Goal: Transaction & Acquisition: Purchase product/service

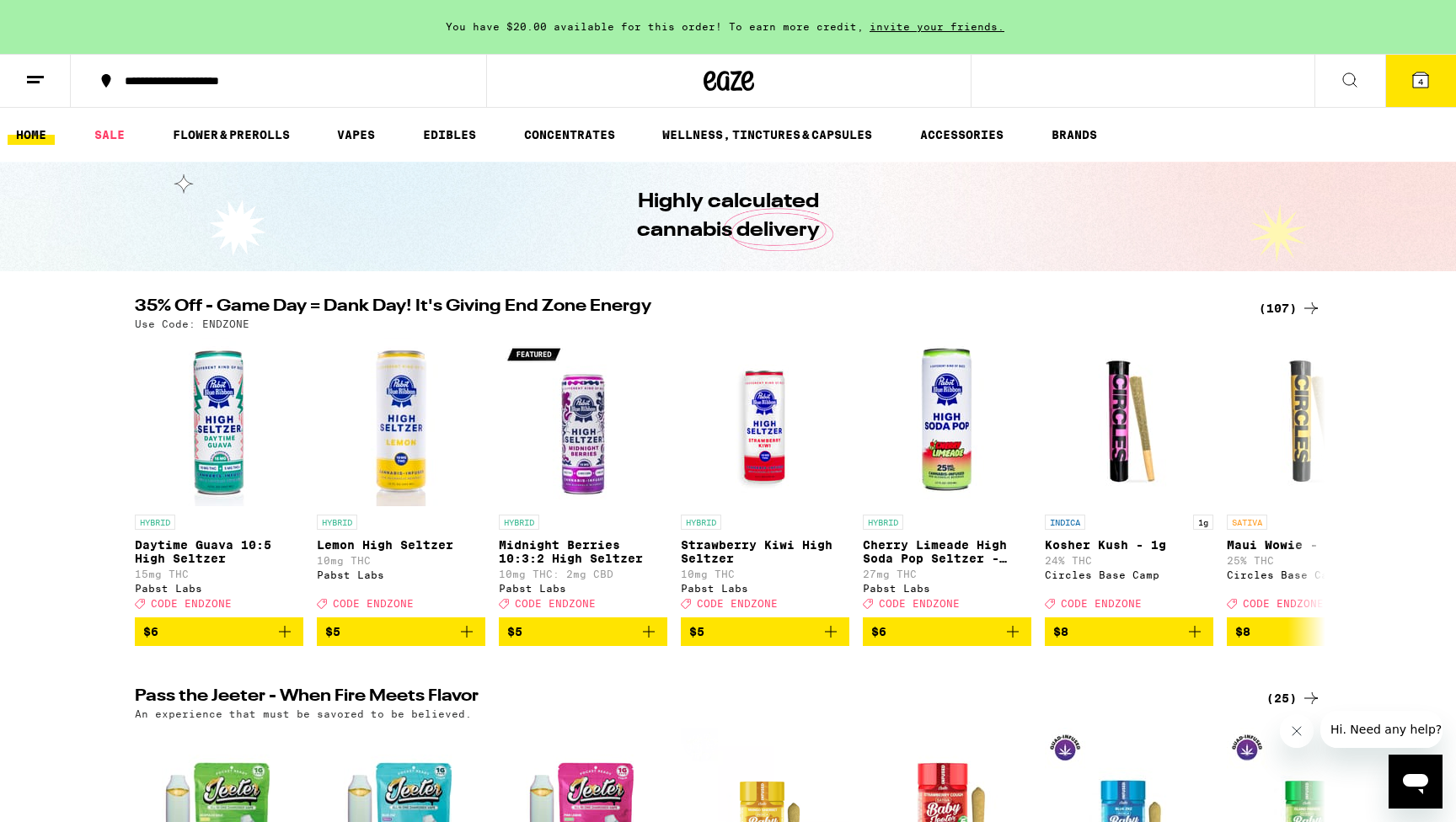
click at [1281, 305] on div "(107)" at bounding box center [1290, 309] width 63 height 21
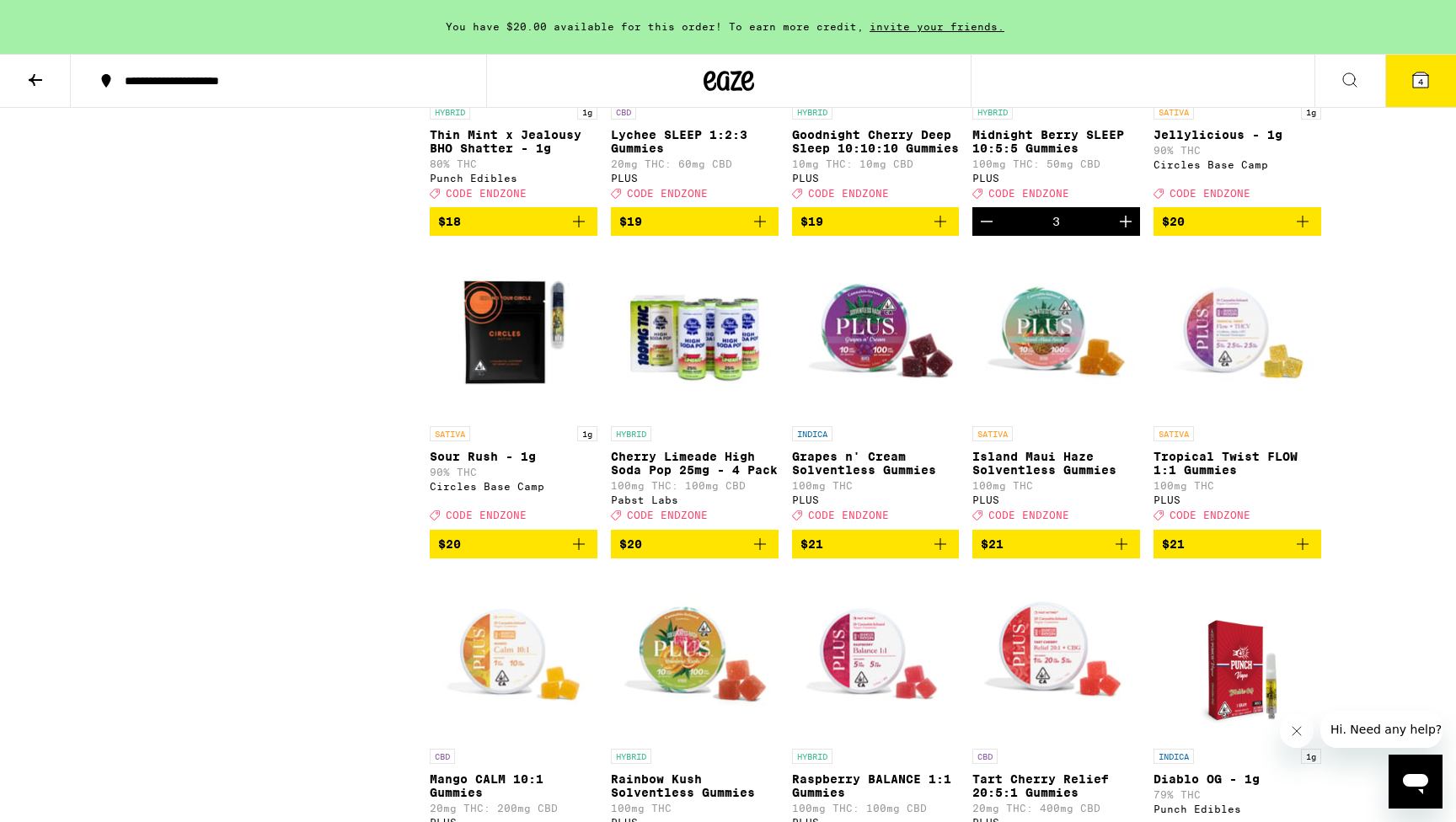
scroll to position [2946, 0]
click at [1421, 77] on span "4" at bounding box center [1420, 81] width 5 height 10
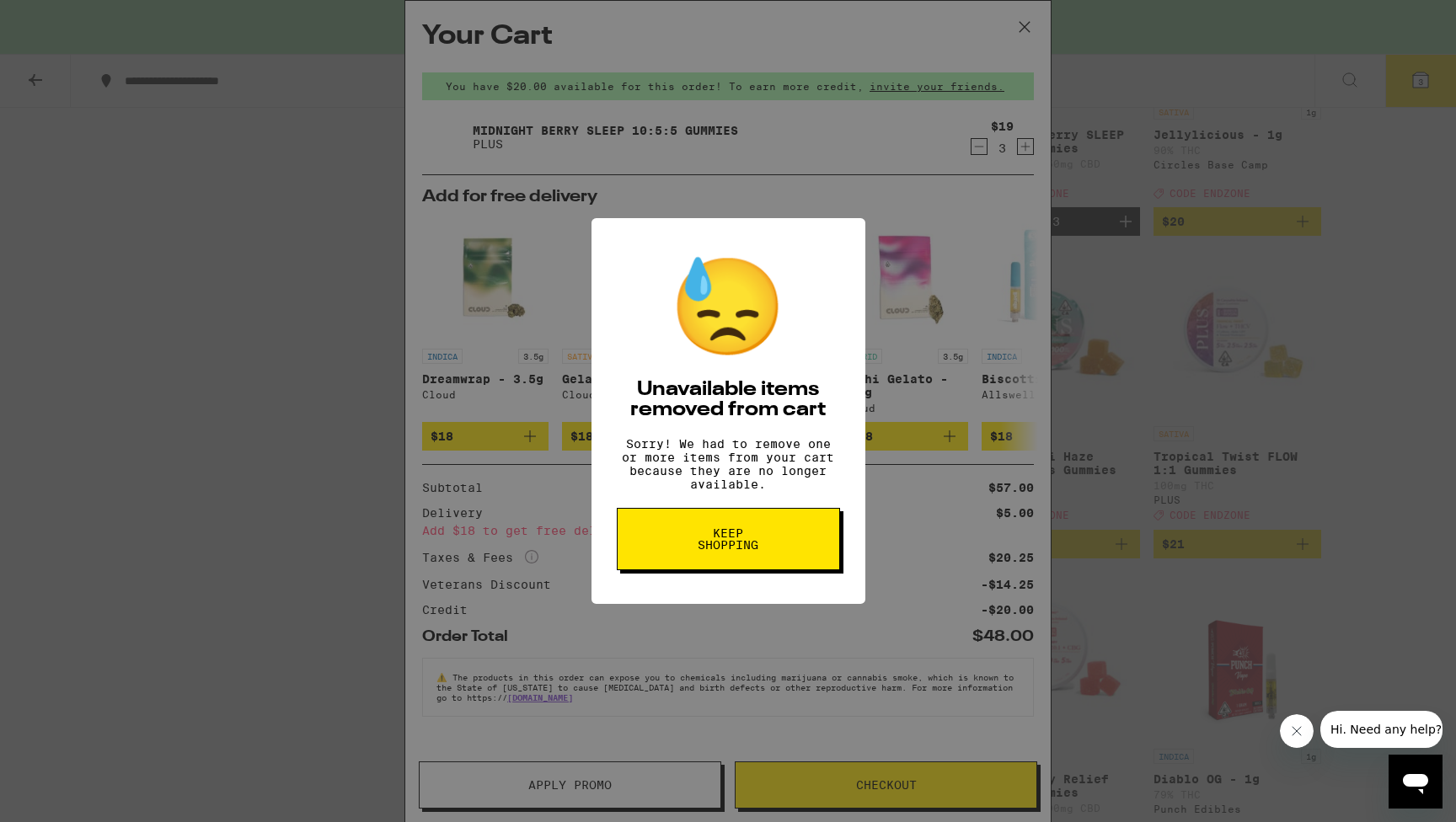
click at [721, 543] on span "Keep Shopping" at bounding box center [728, 538] width 87 height 23
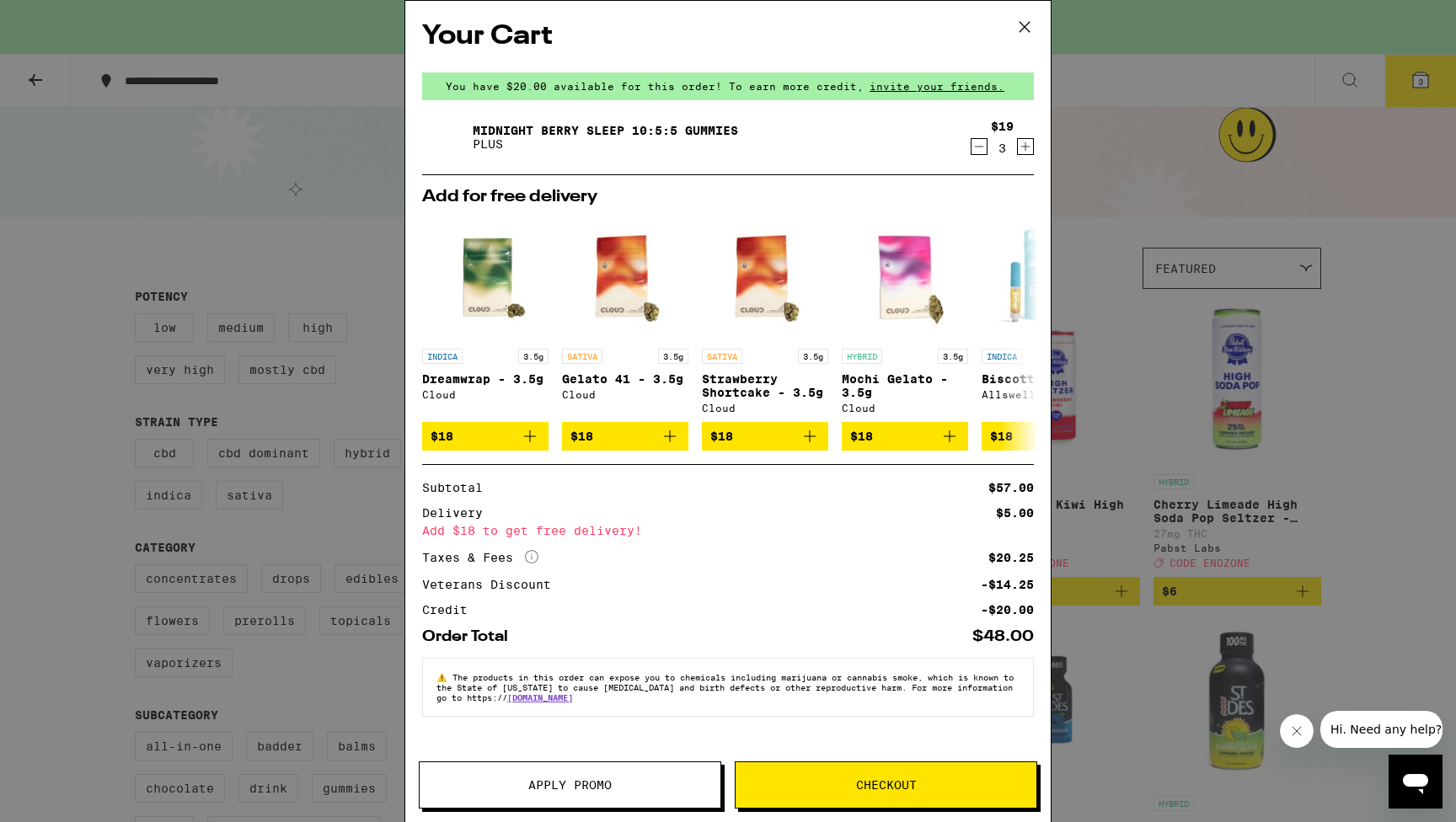
click at [1024, 26] on icon at bounding box center [1024, 26] width 10 height 10
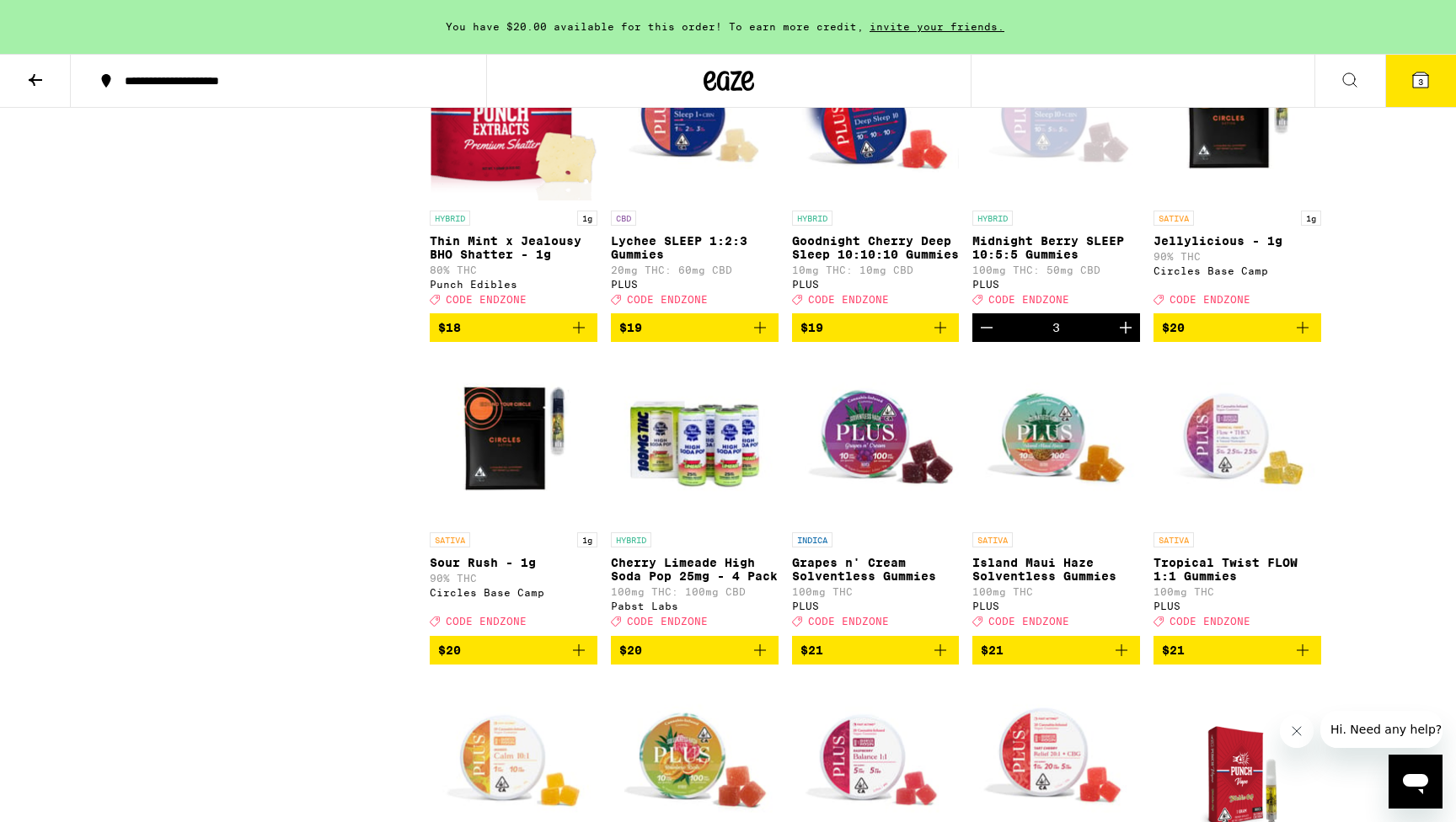
scroll to position [2839, 0]
click at [938, 334] on icon "Add to bag" at bounding box center [940, 327] width 12 height 12
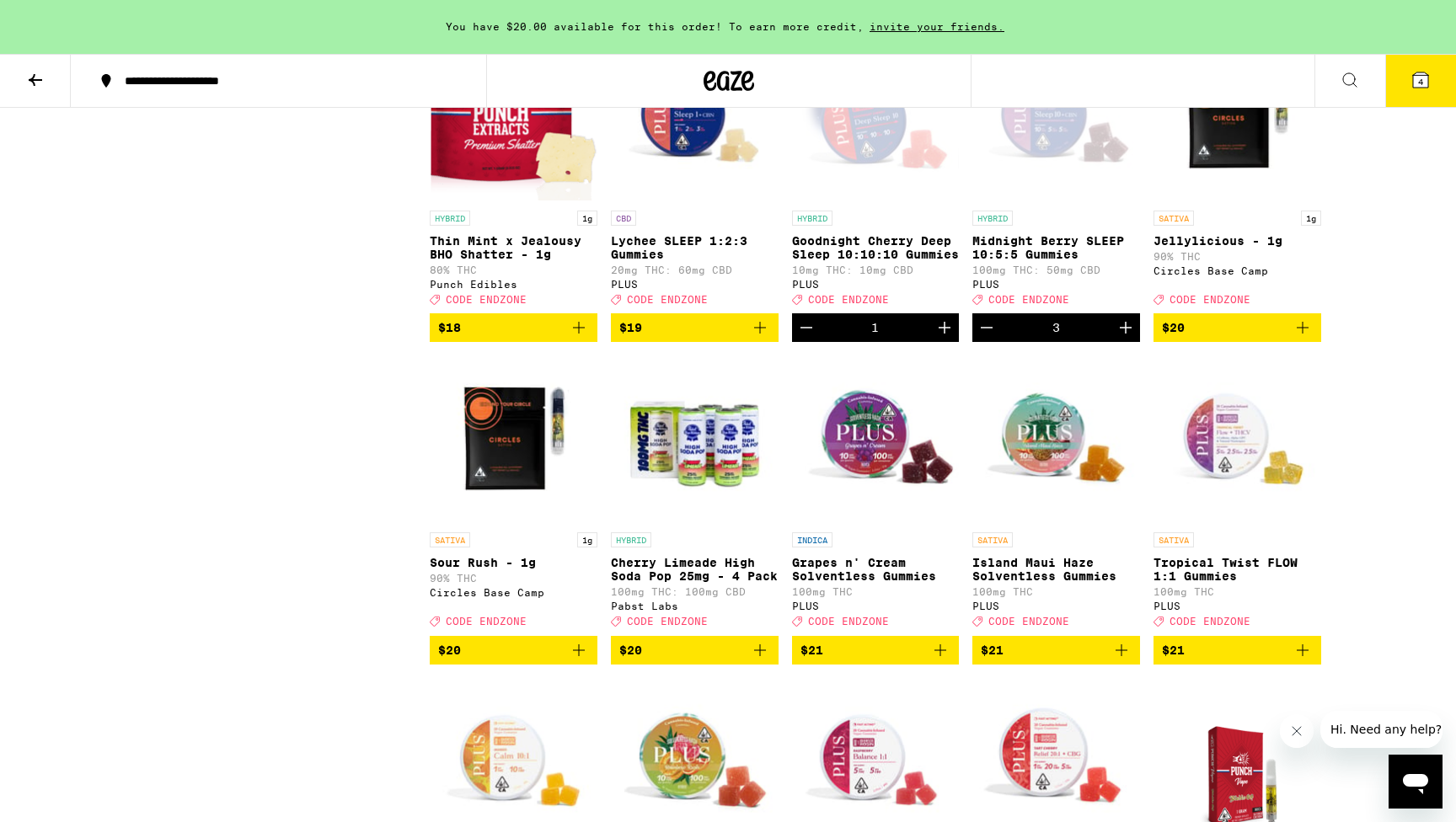
click at [941, 334] on icon "Increment" at bounding box center [945, 327] width 12 height 12
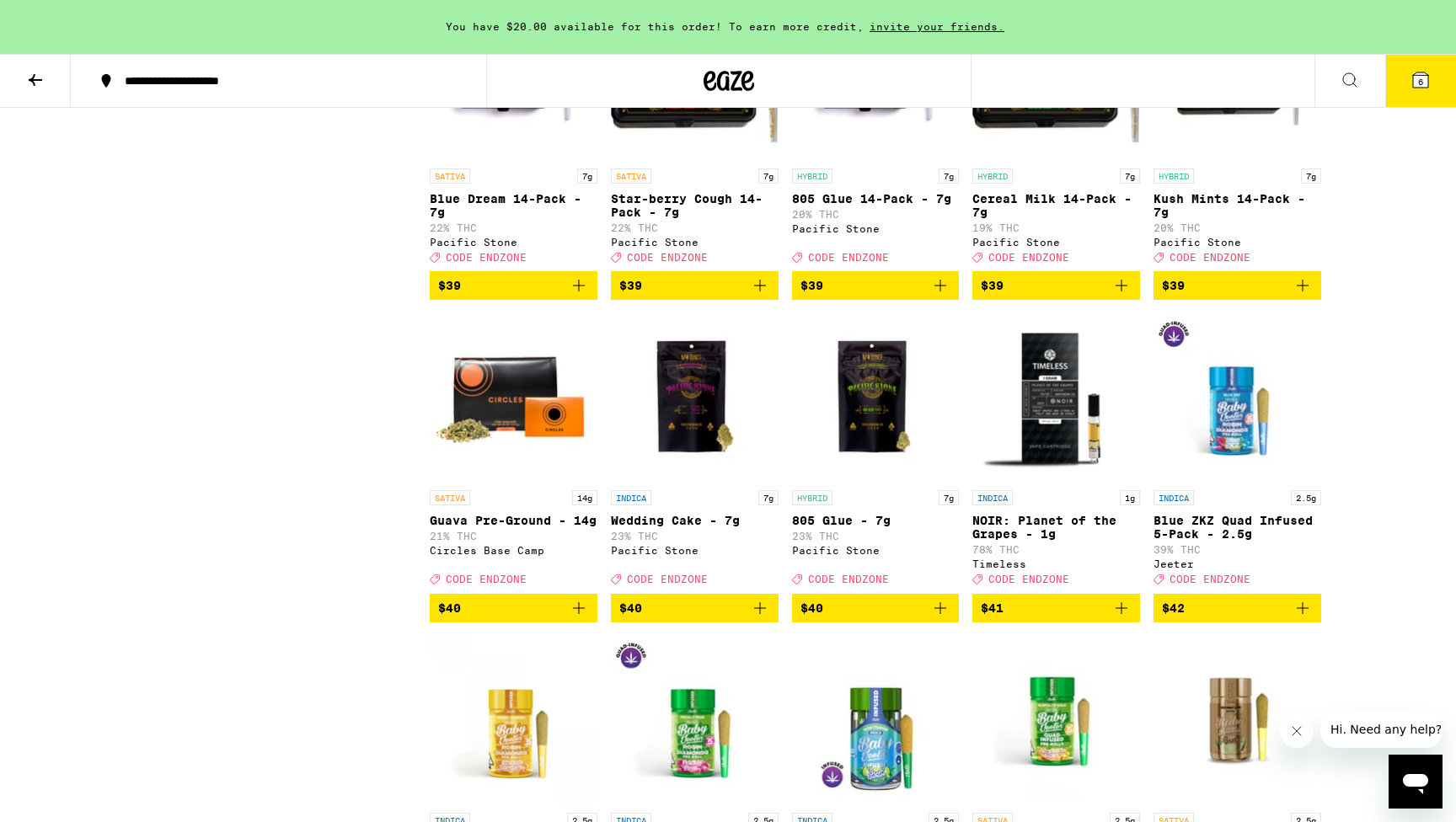
scroll to position [5137, 0]
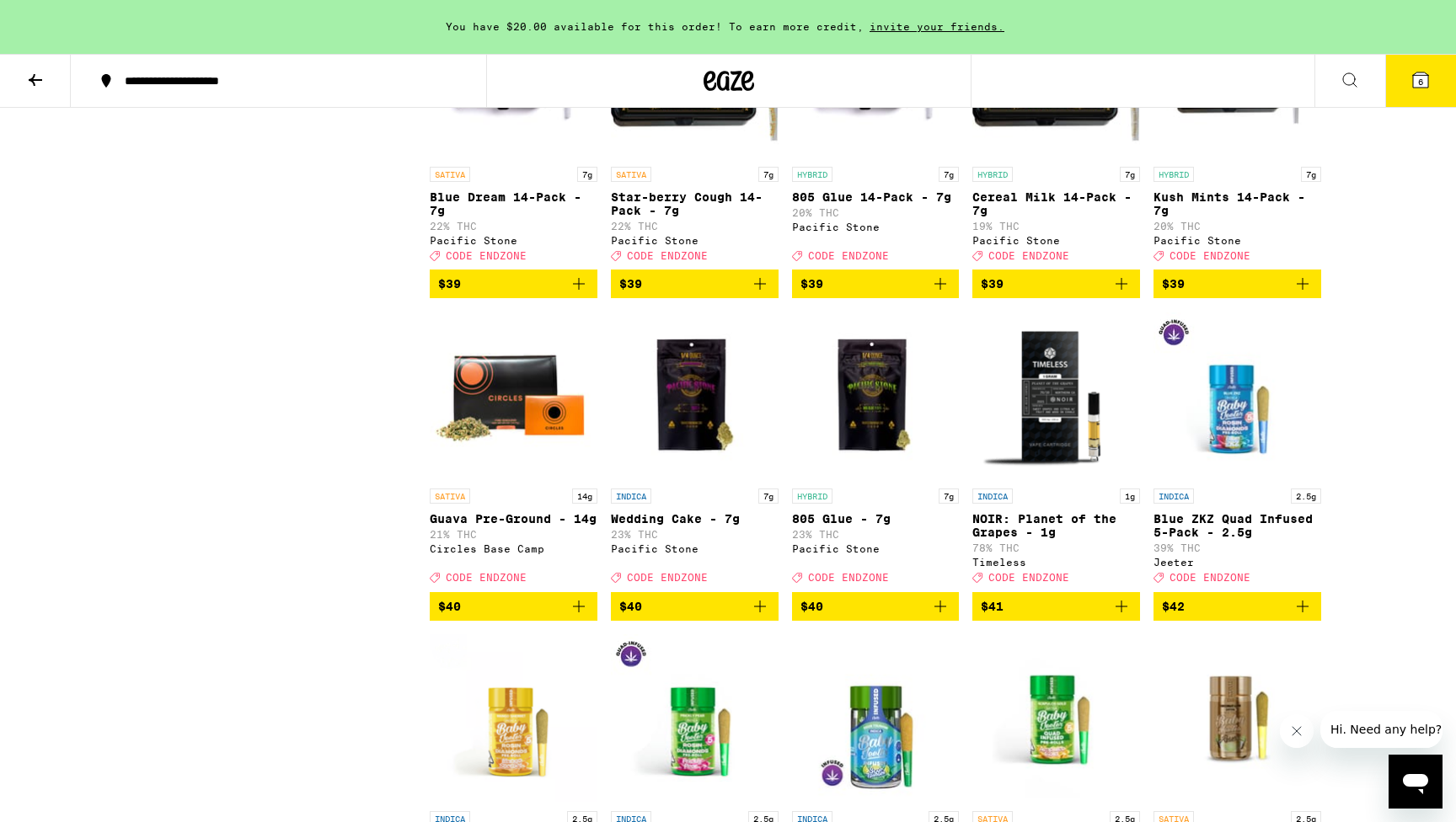
click at [1123, 294] on icon "Add to bag" at bounding box center [1122, 284] width 21 height 21
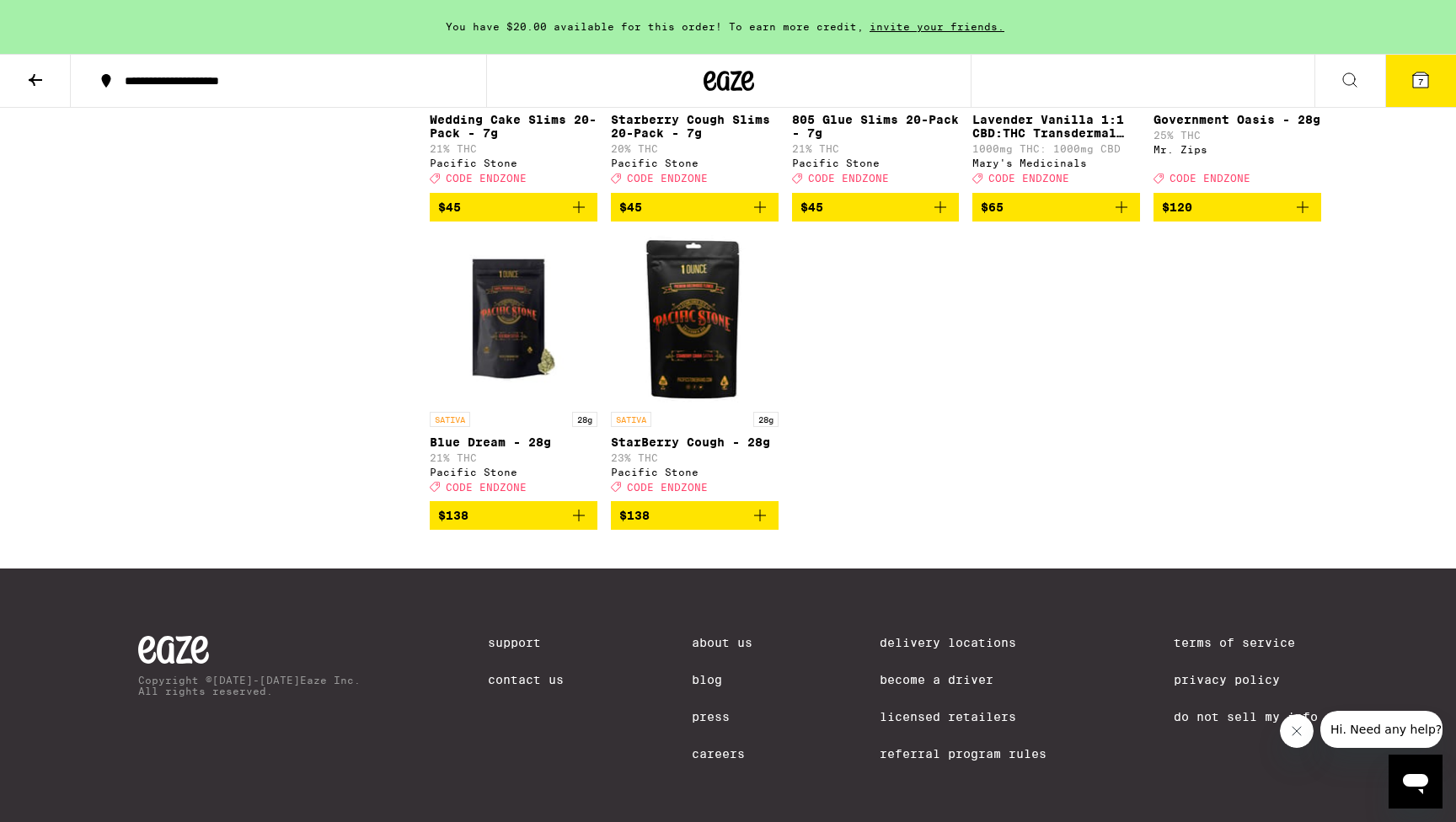
scroll to position [6825, 0]
click at [941, 213] on icon "Add to bag" at bounding box center [940, 207] width 12 height 12
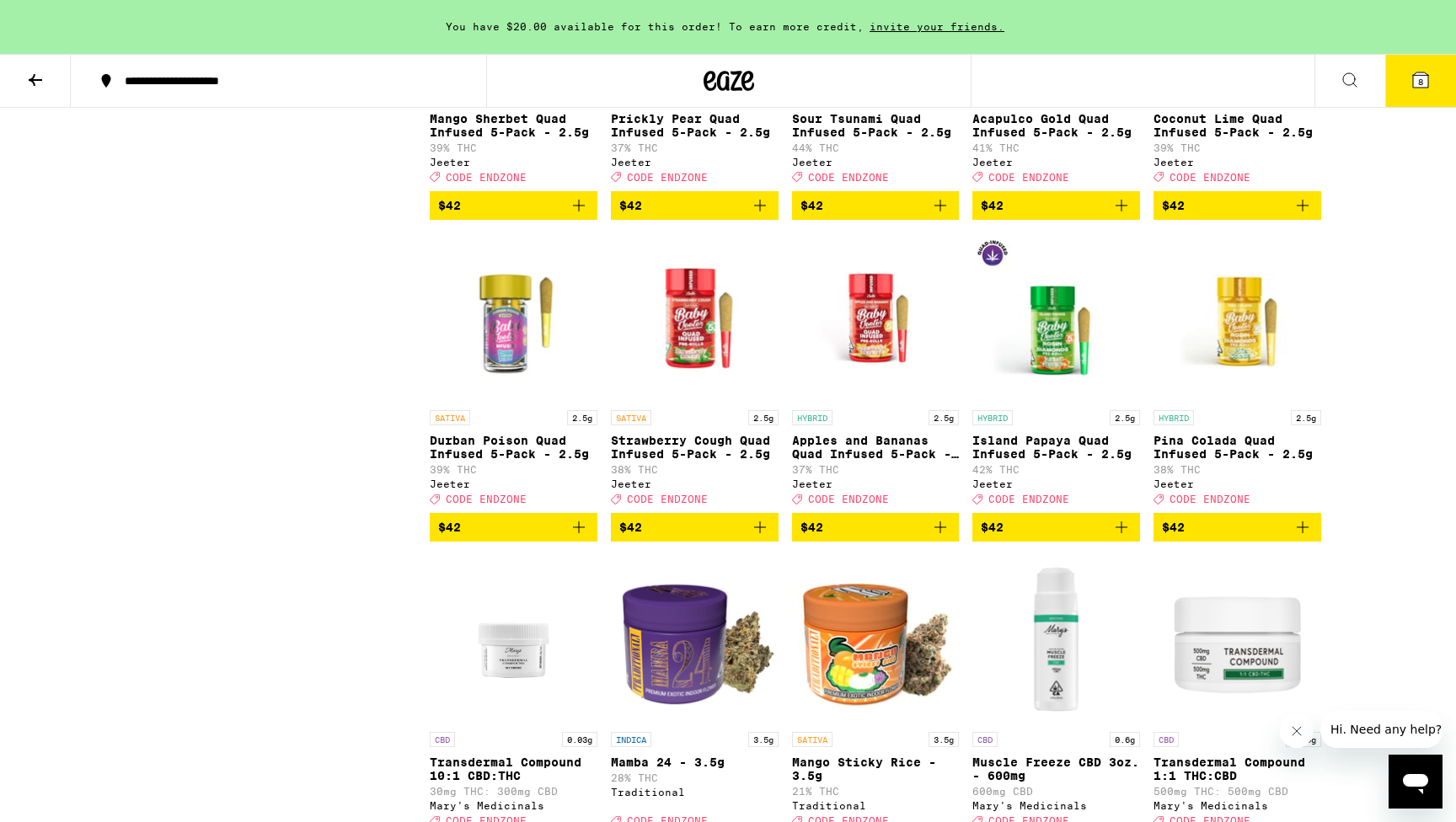
scroll to position [5850, 0]
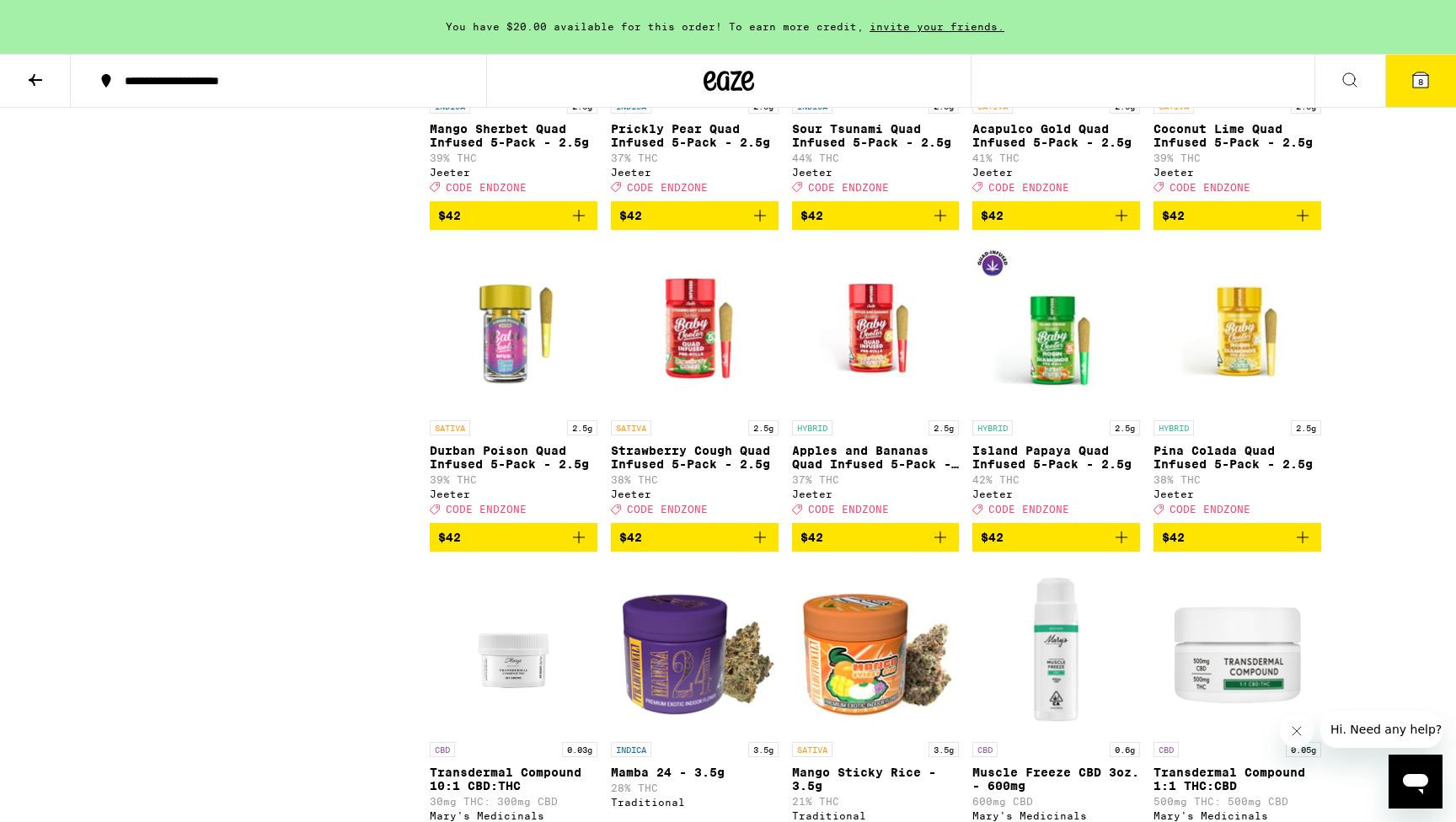
click at [1248, 149] on p "Coconut Lime Quad Infused 5-Pack - 2.5g" at bounding box center [1238, 135] width 168 height 27
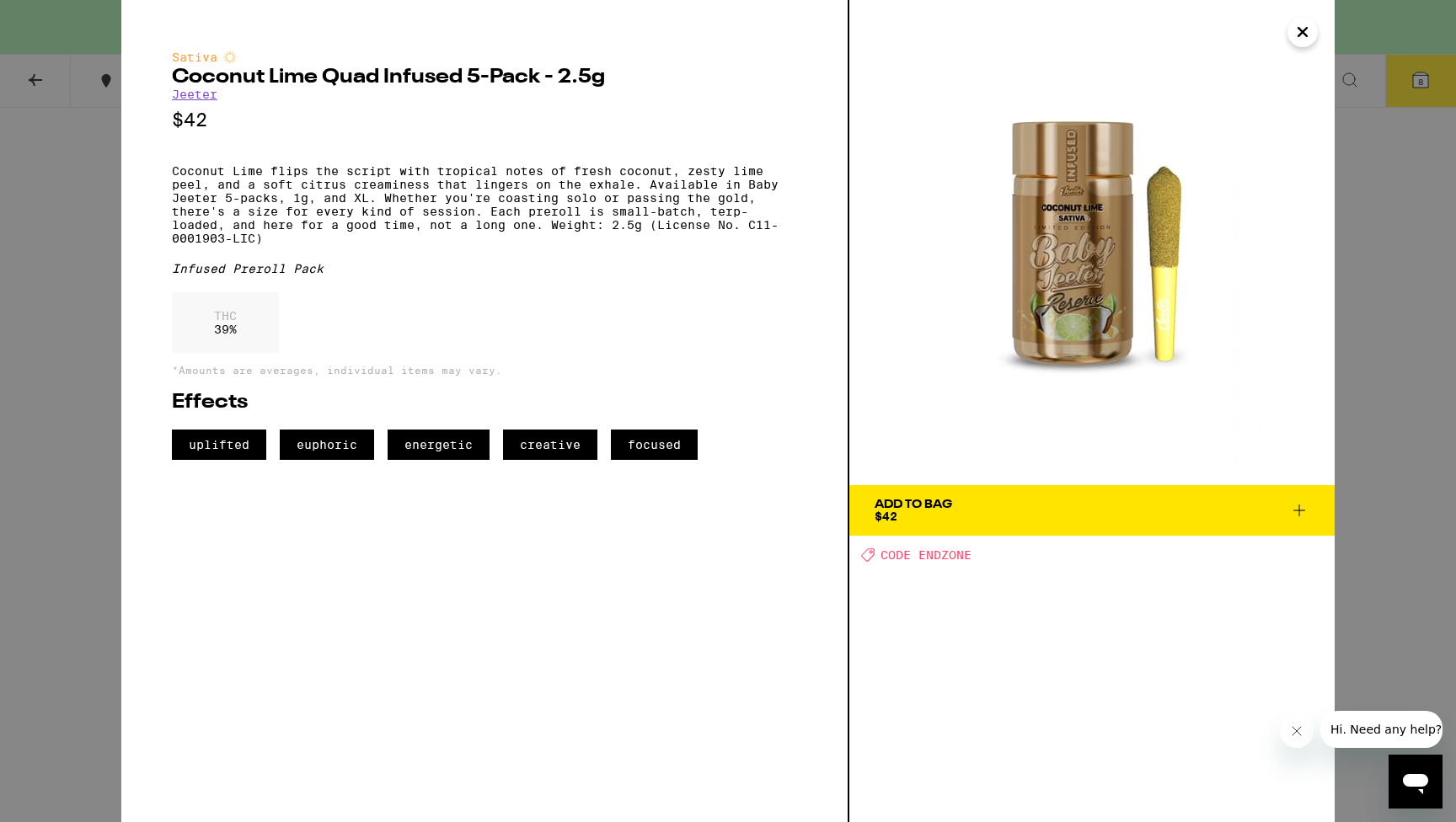
click at [1301, 22] on icon "Close" at bounding box center [1303, 32] width 21 height 25
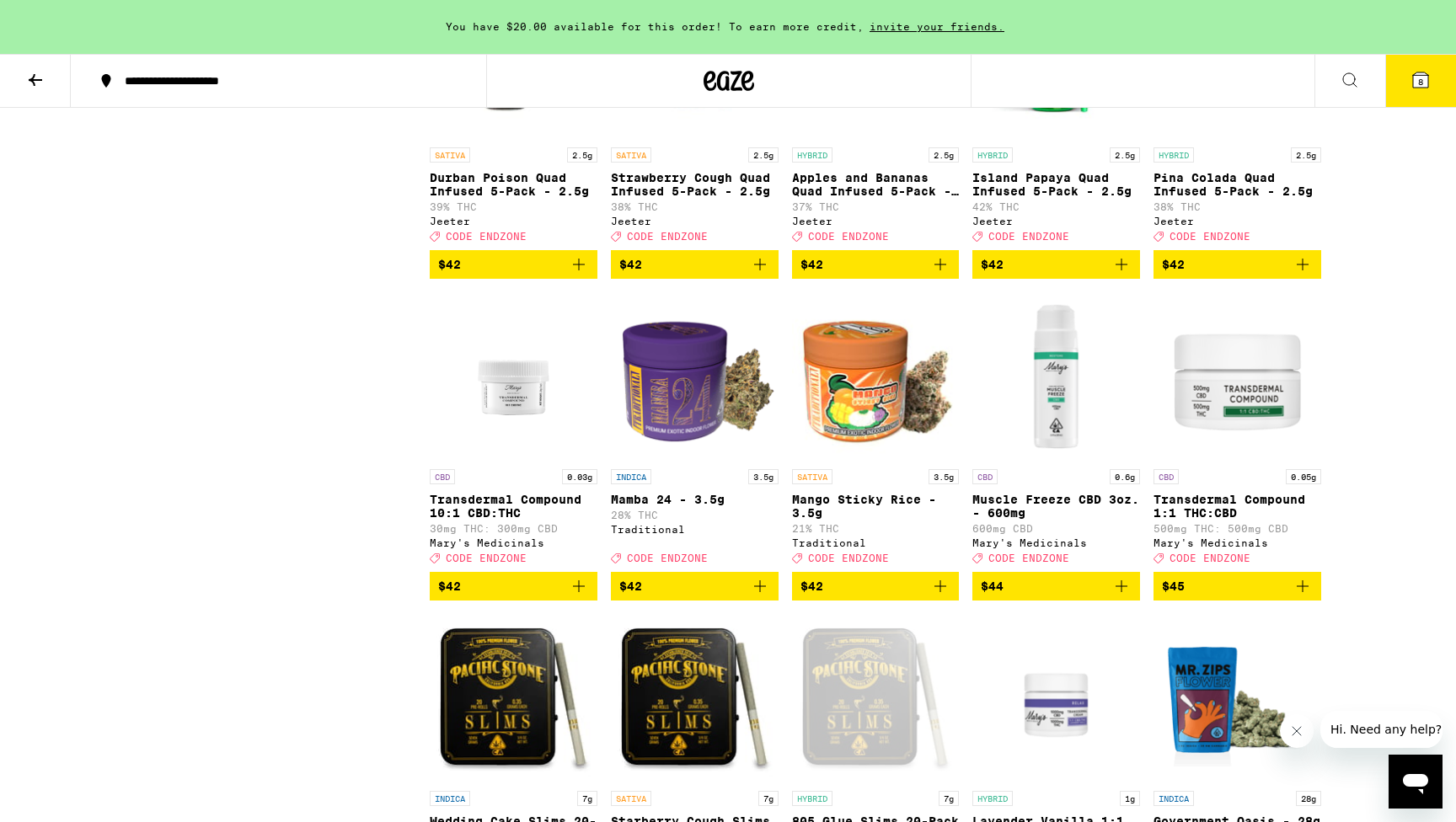
scroll to position [6132, 0]
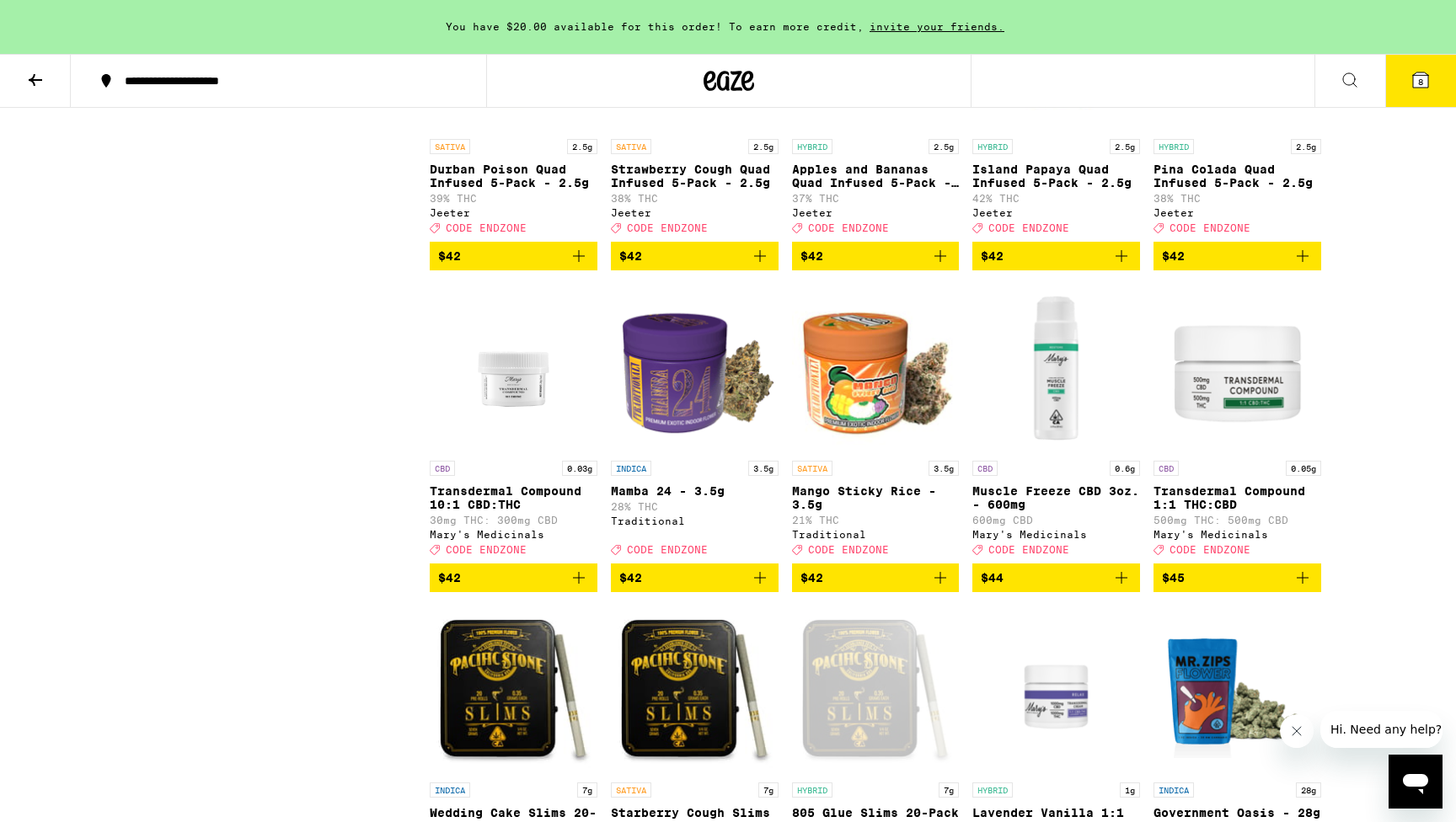
click at [1307, 266] on icon "Add to bag" at bounding box center [1303, 257] width 21 height 21
click at [1418, 80] on span "9" at bounding box center [1420, 81] width 5 height 10
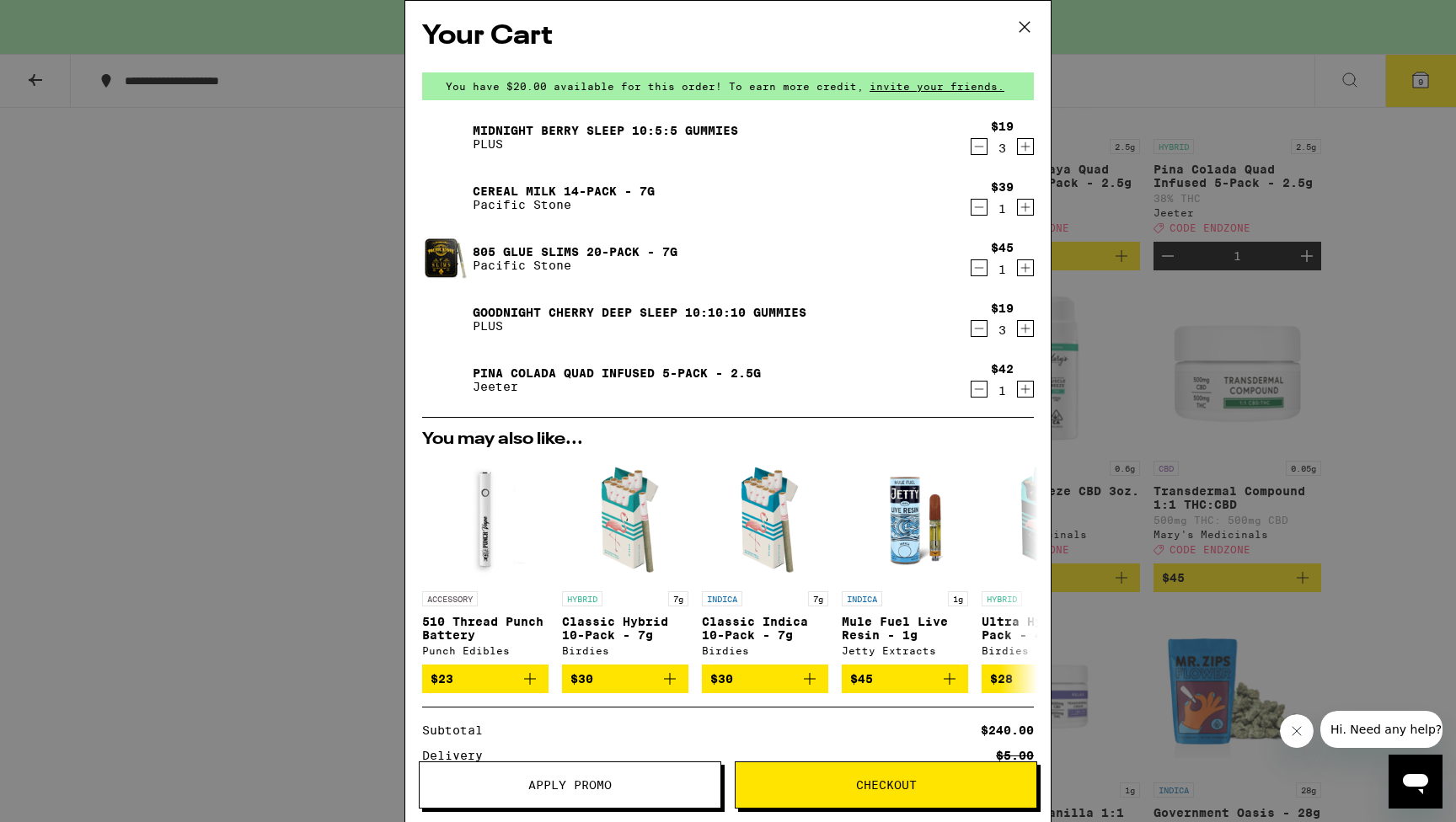
click at [982, 146] on icon "Decrement" at bounding box center [979, 146] width 15 height 21
click at [976, 147] on icon "Decrement" at bounding box center [979, 146] width 15 height 21
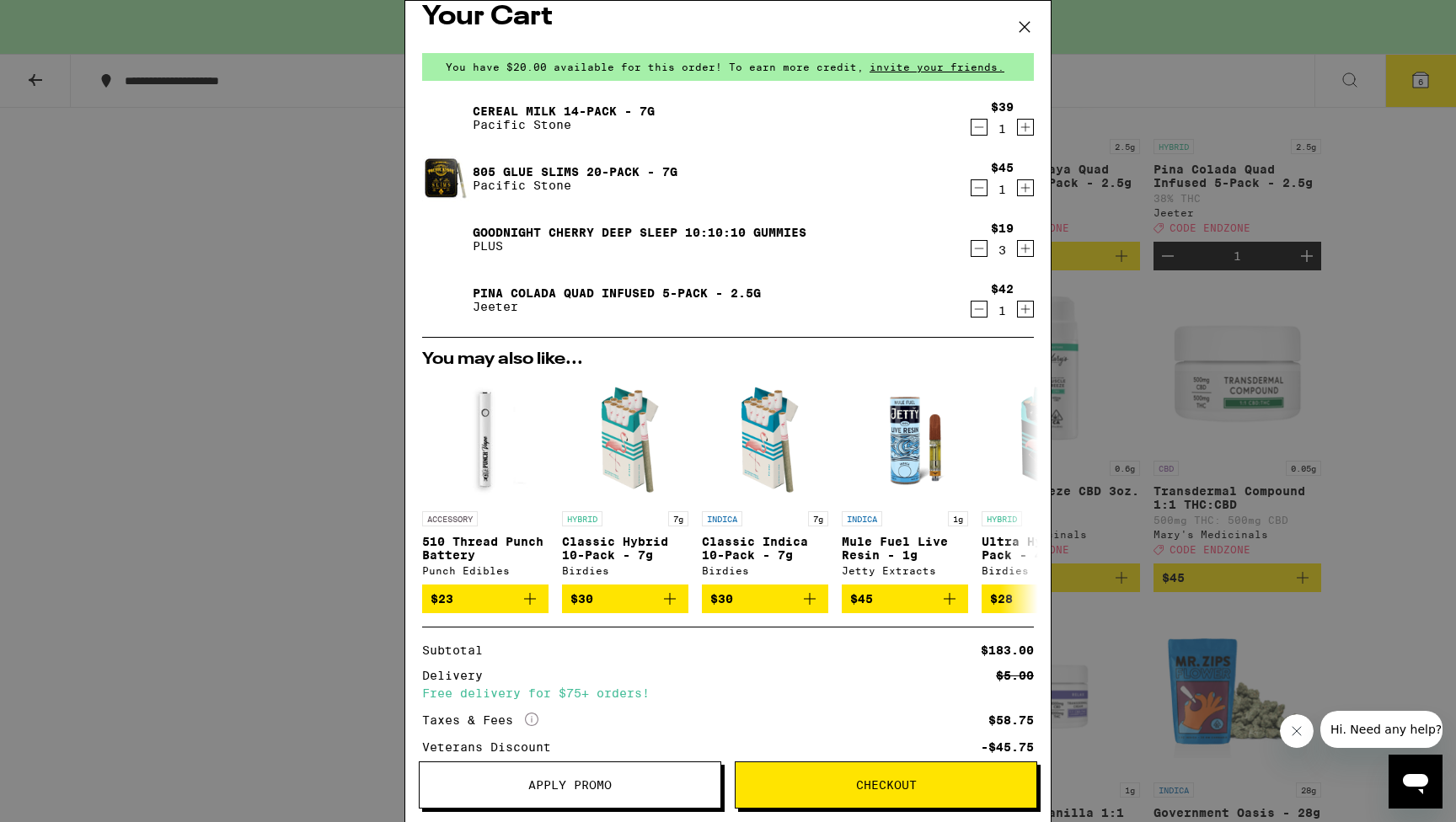
scroll to position [11, 0]
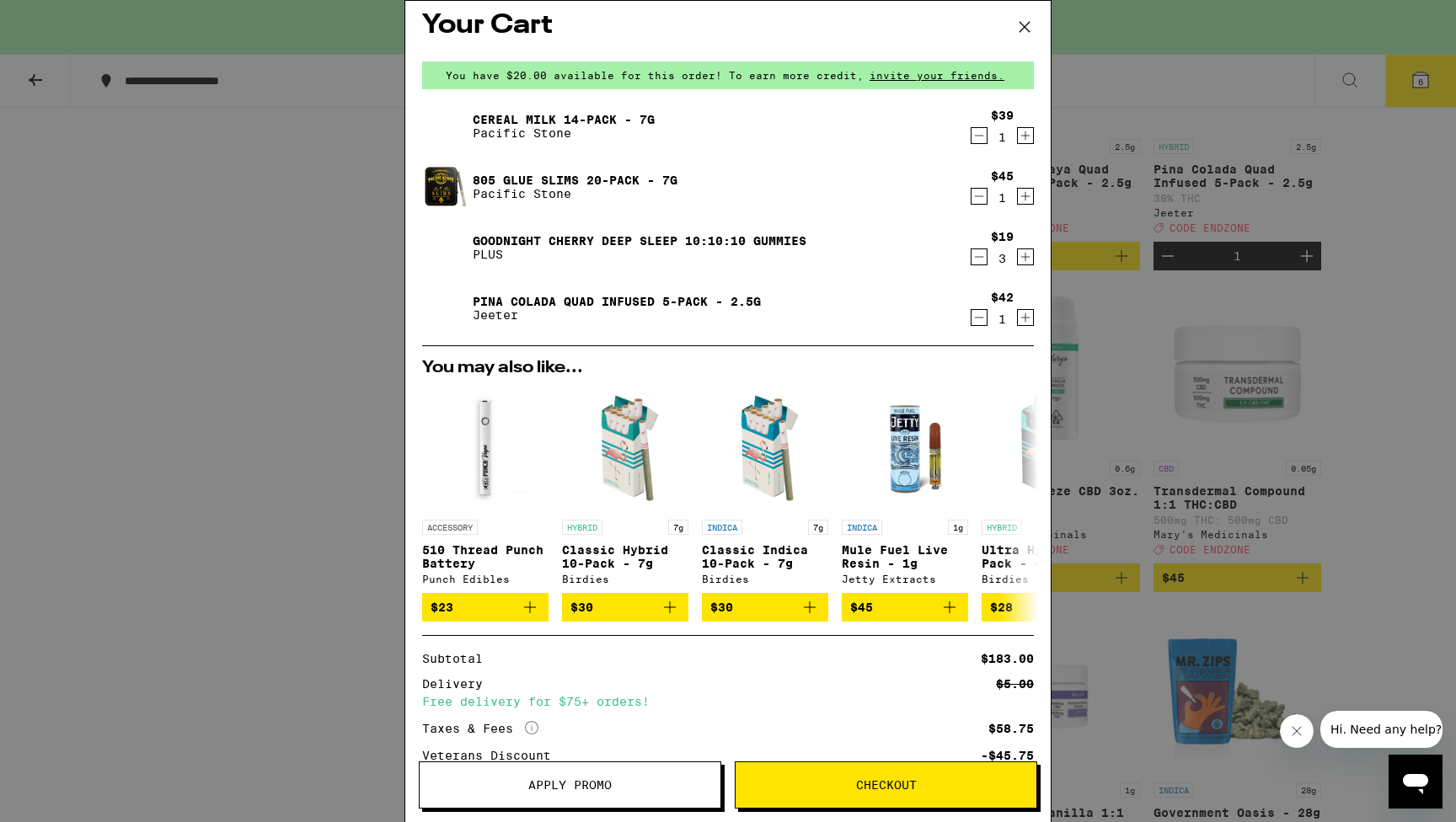
click at [974, 319] on icon "Decrement" at bounding box center [979, 318] width 15 height 21
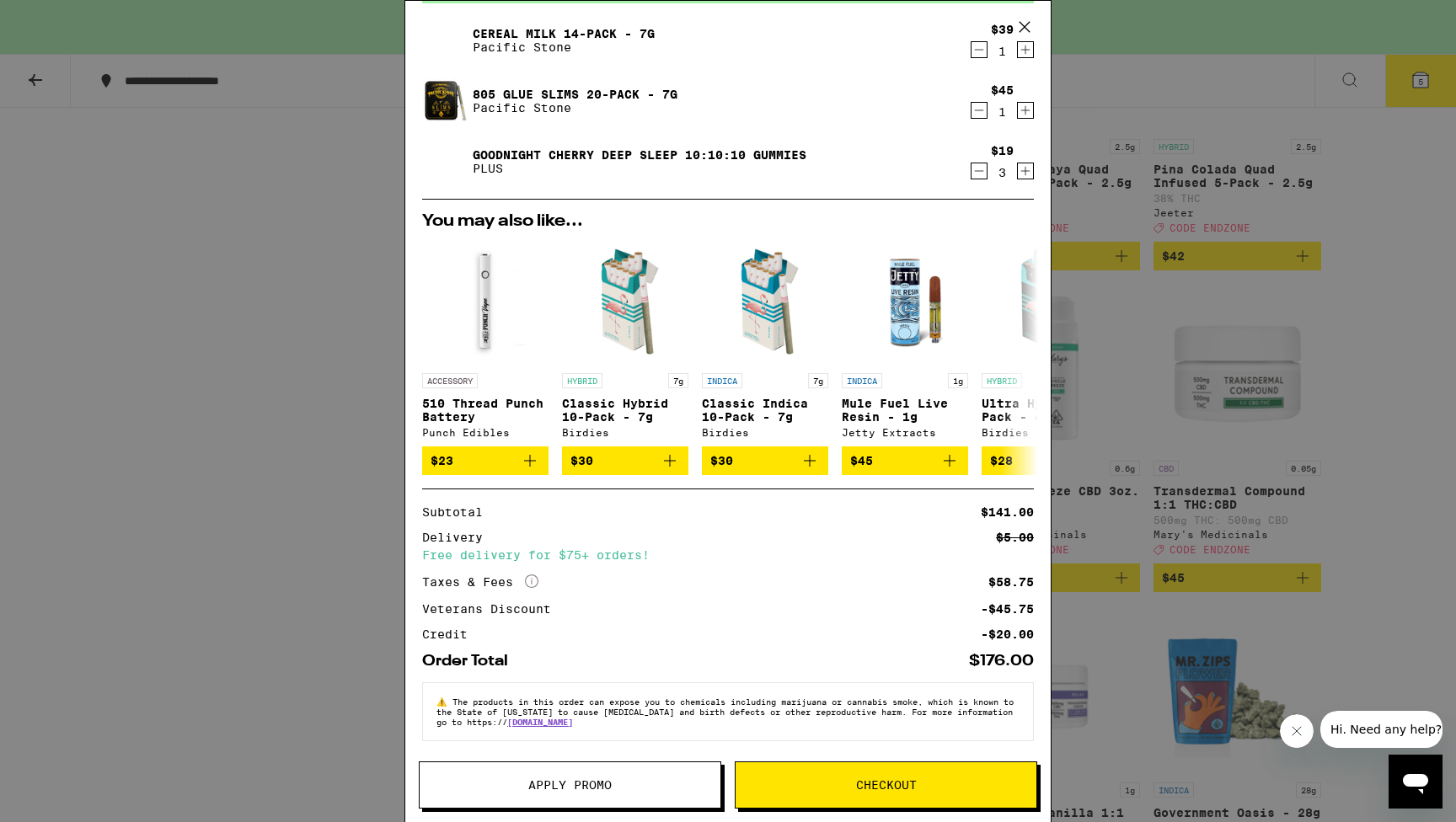
scroll to position [107, 0]
click at [583, 783] on span "Apply Promo" at bounding box center [569, 785] width 83 height 12
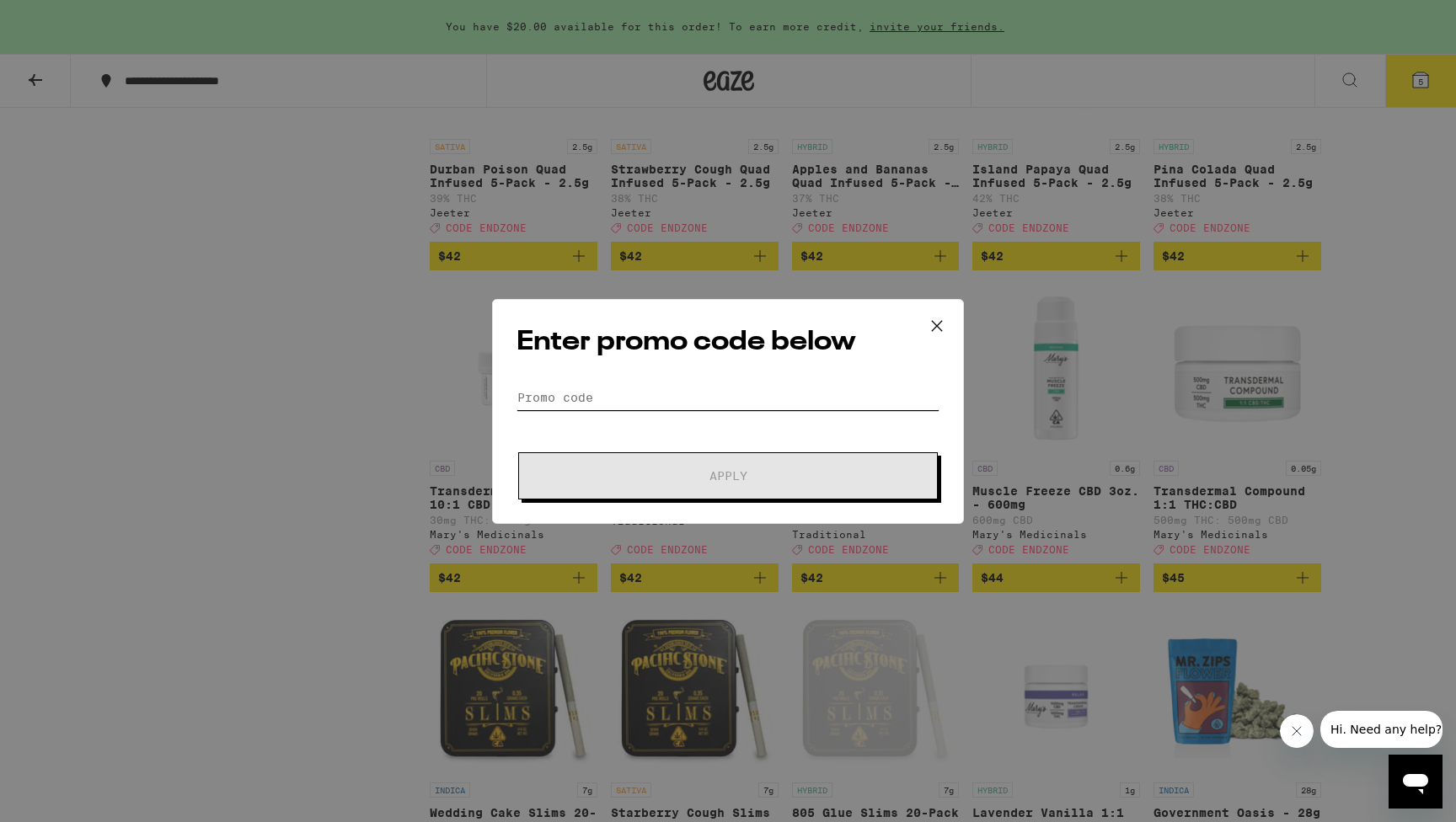
click at [604, 399] on input "Promo Code" at bounding box center [727, 397] width 423 height 25
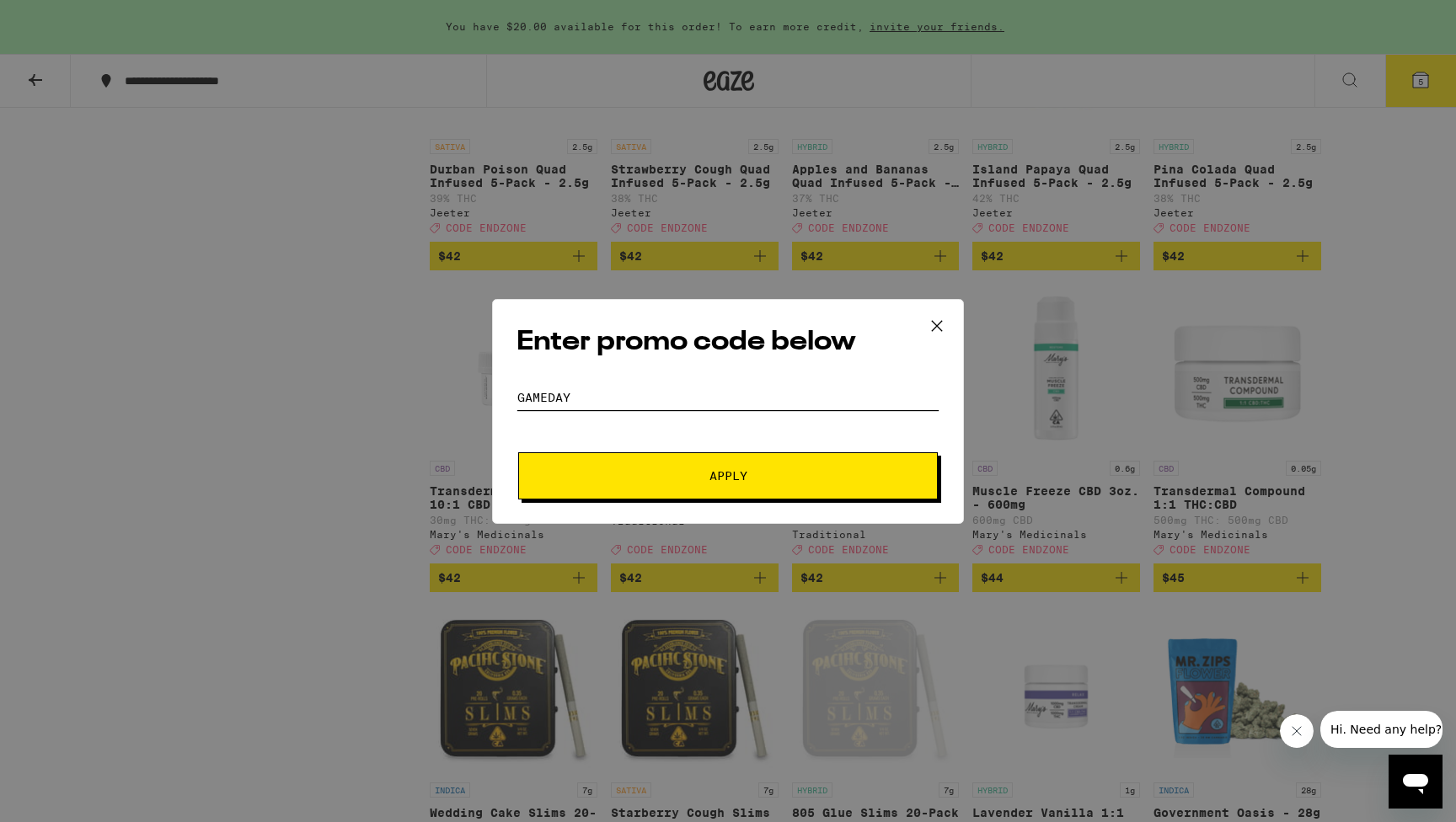
type input "gameday"
click at [656, 461] on button "Apply" at bounding box center [728, 476] width 420 height 48
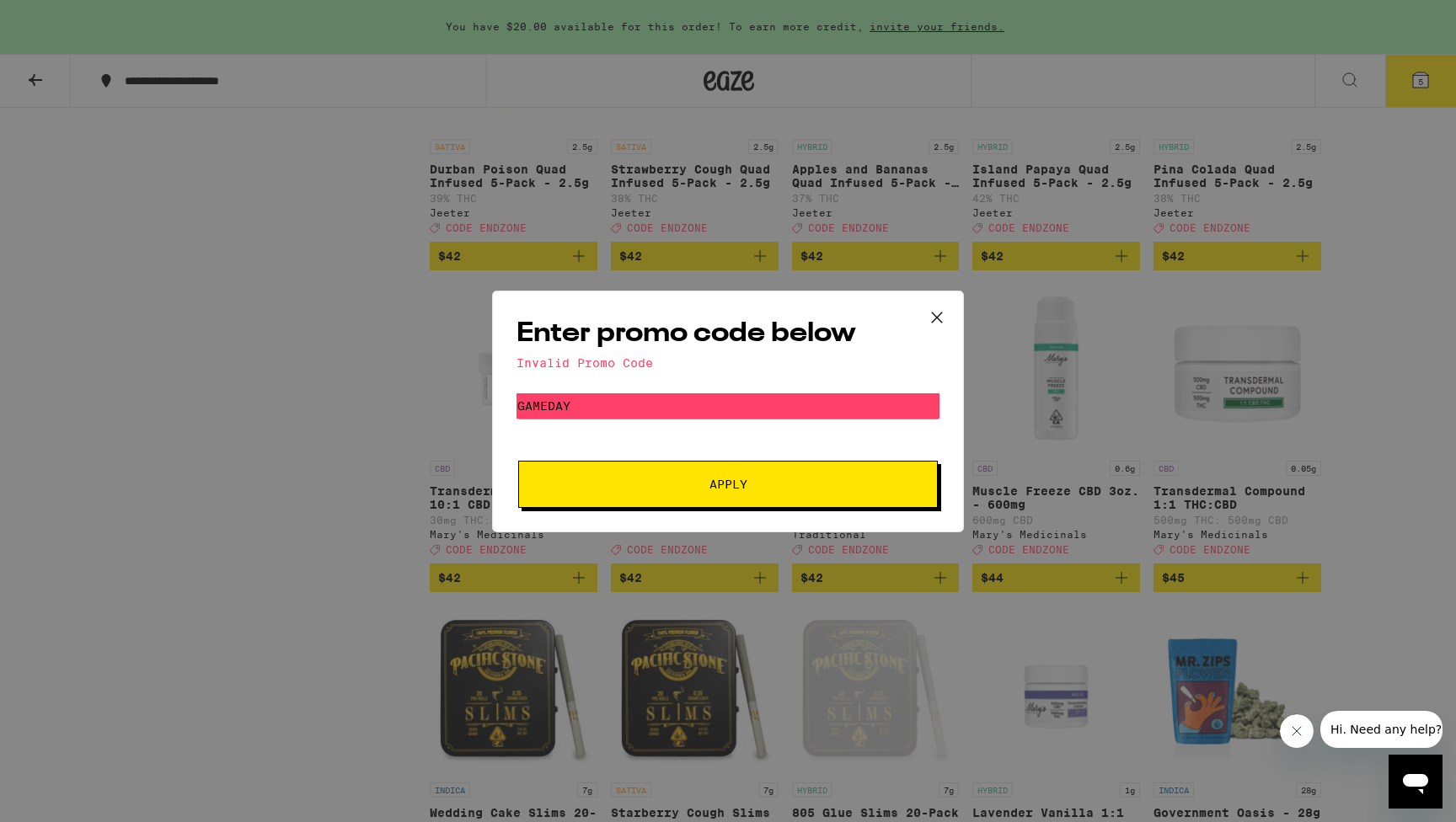
click at [931, 315] on icon at bounding box center [936, 317] width 25 height 25
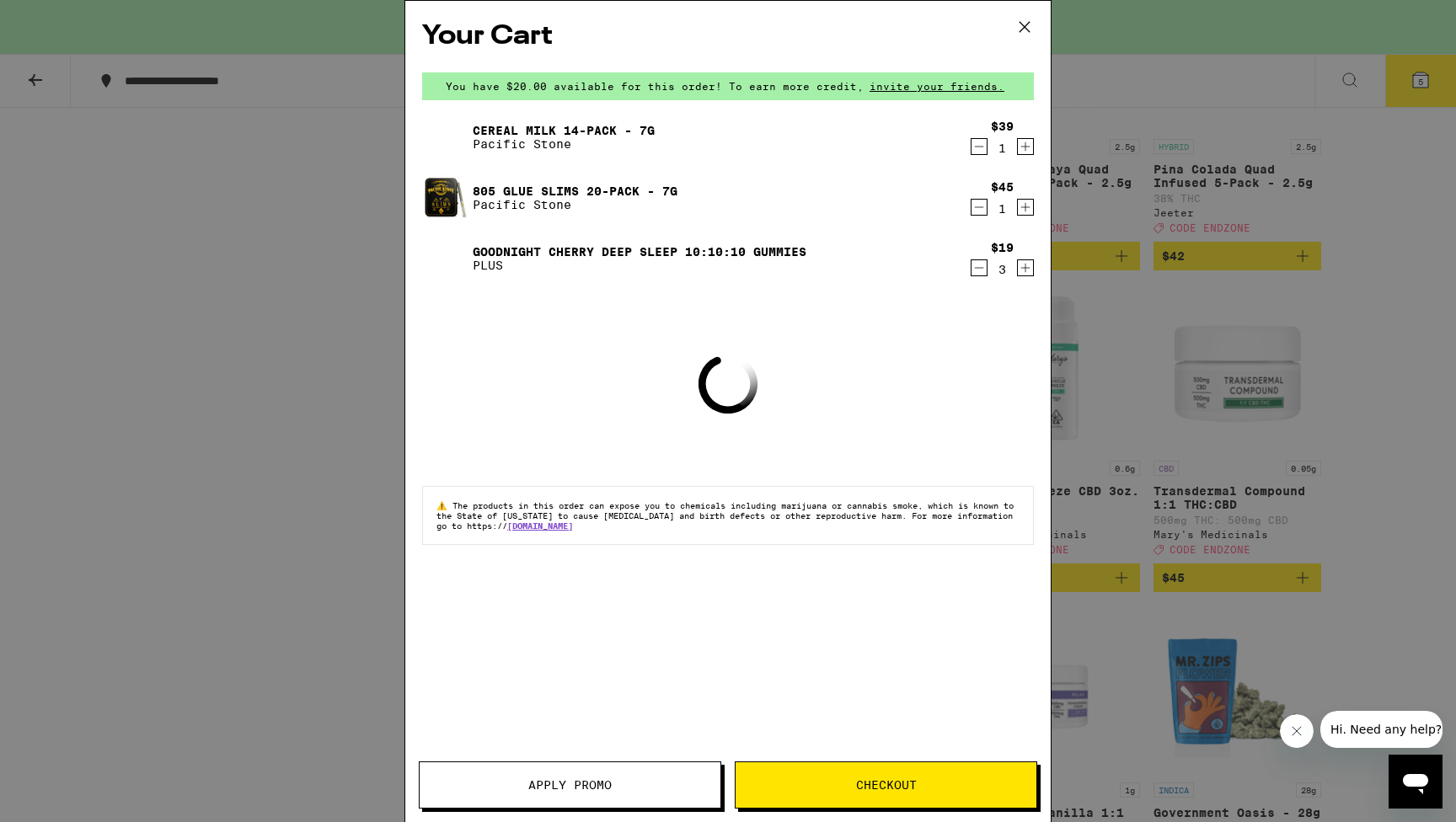
click at [558, 793] on button "Apply Promo" at bounding box center [570, 785] width 302 height 48
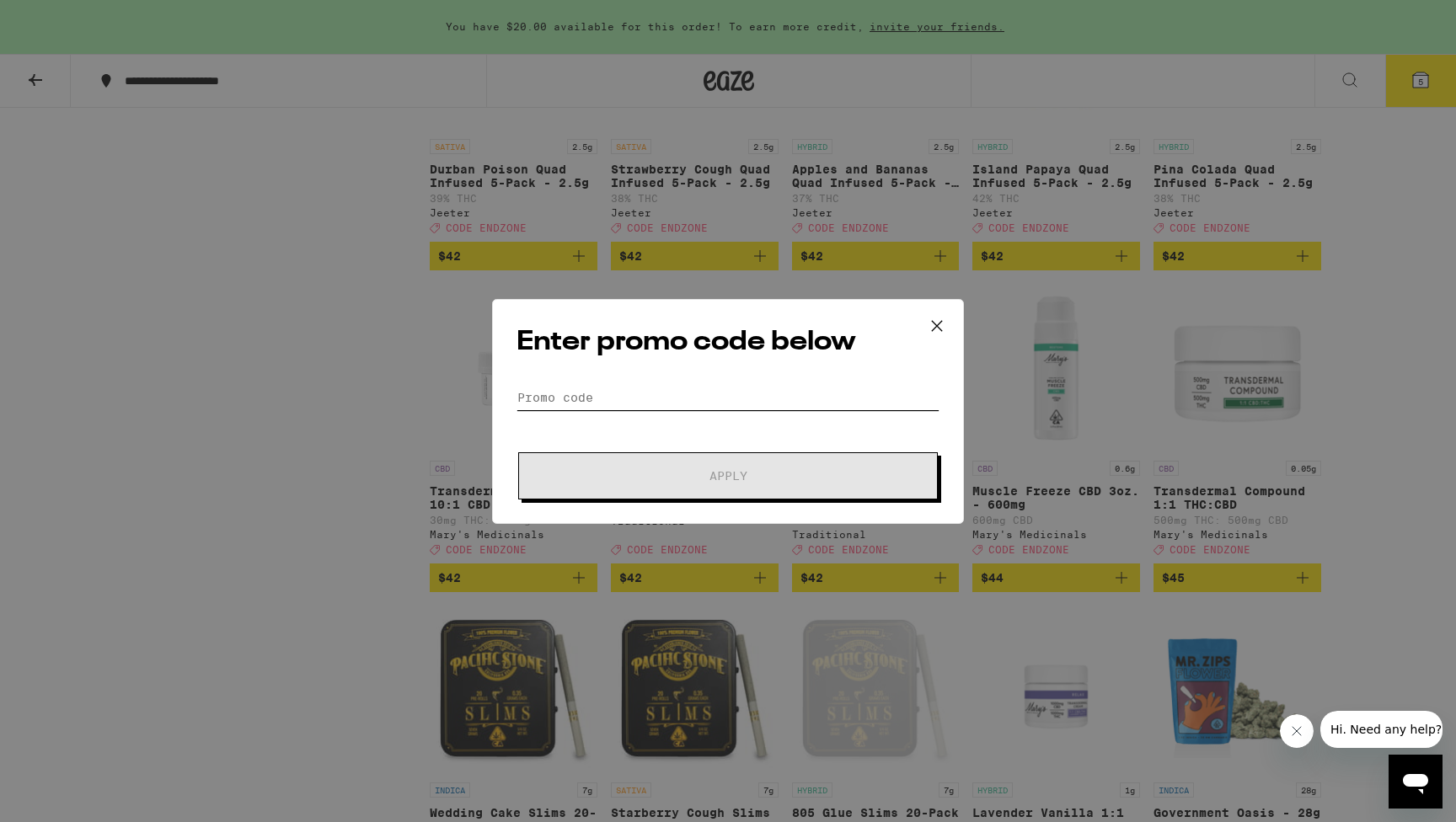
click at [597, 395] on input "Promo Code" at bounding box center [727, 397] width 423 height 25
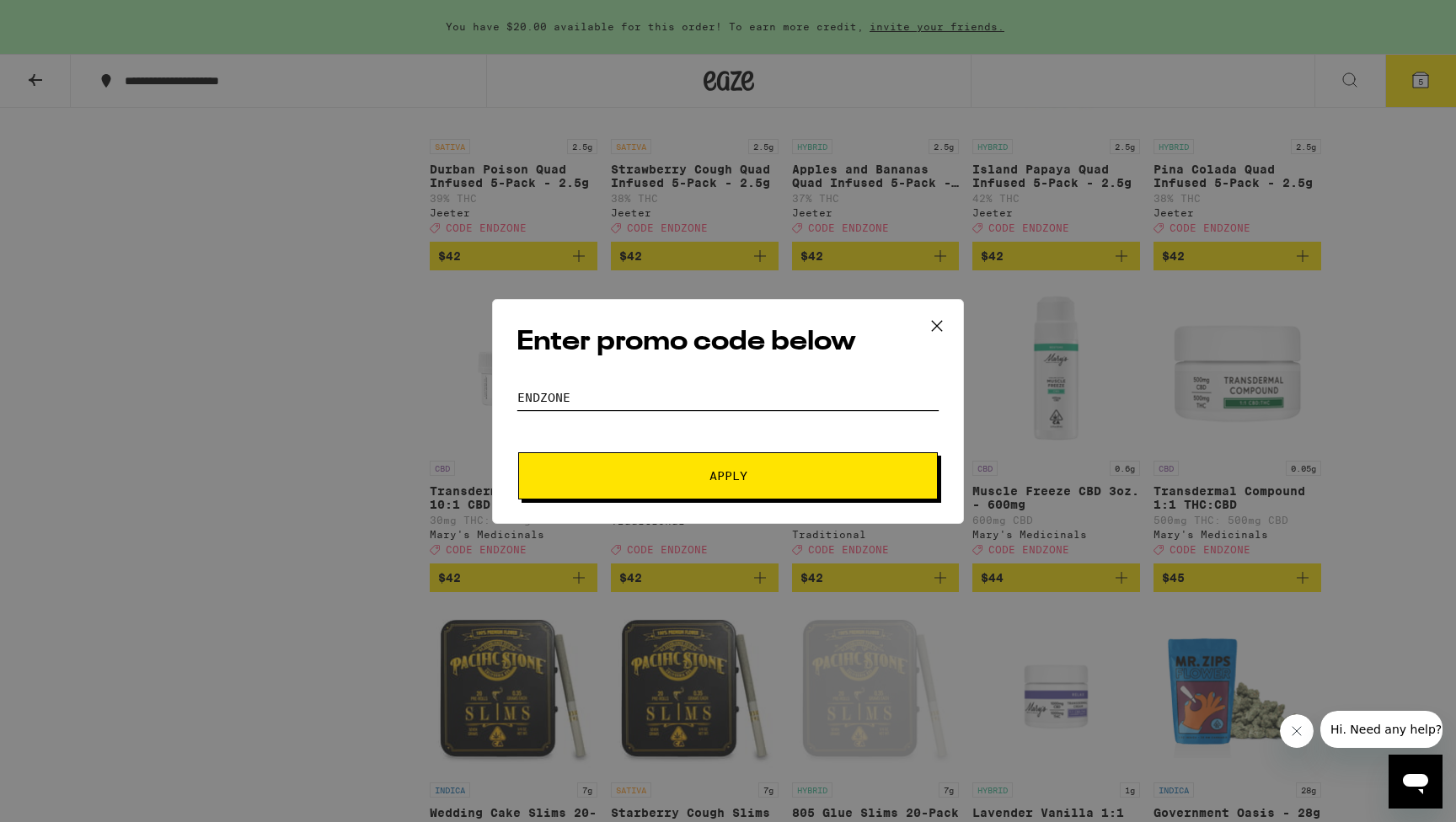
type input "endzone"
click at [639, 472] on span "Apply" at bounding box center [728, 476] width 303 height 12
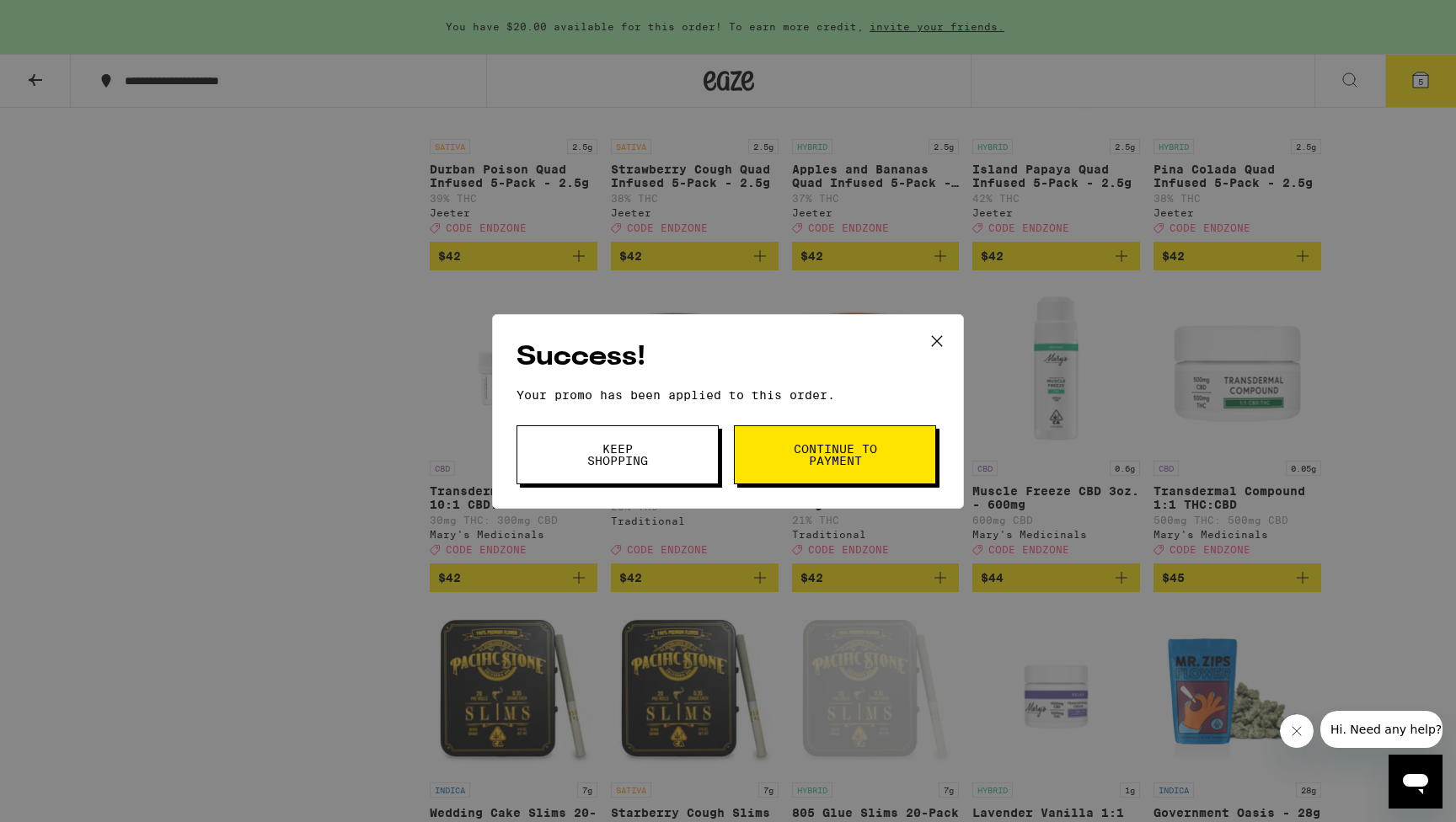
click at [827, 465] on span "Continue to payment" at bounding box center [835, 454] width 86 height 23
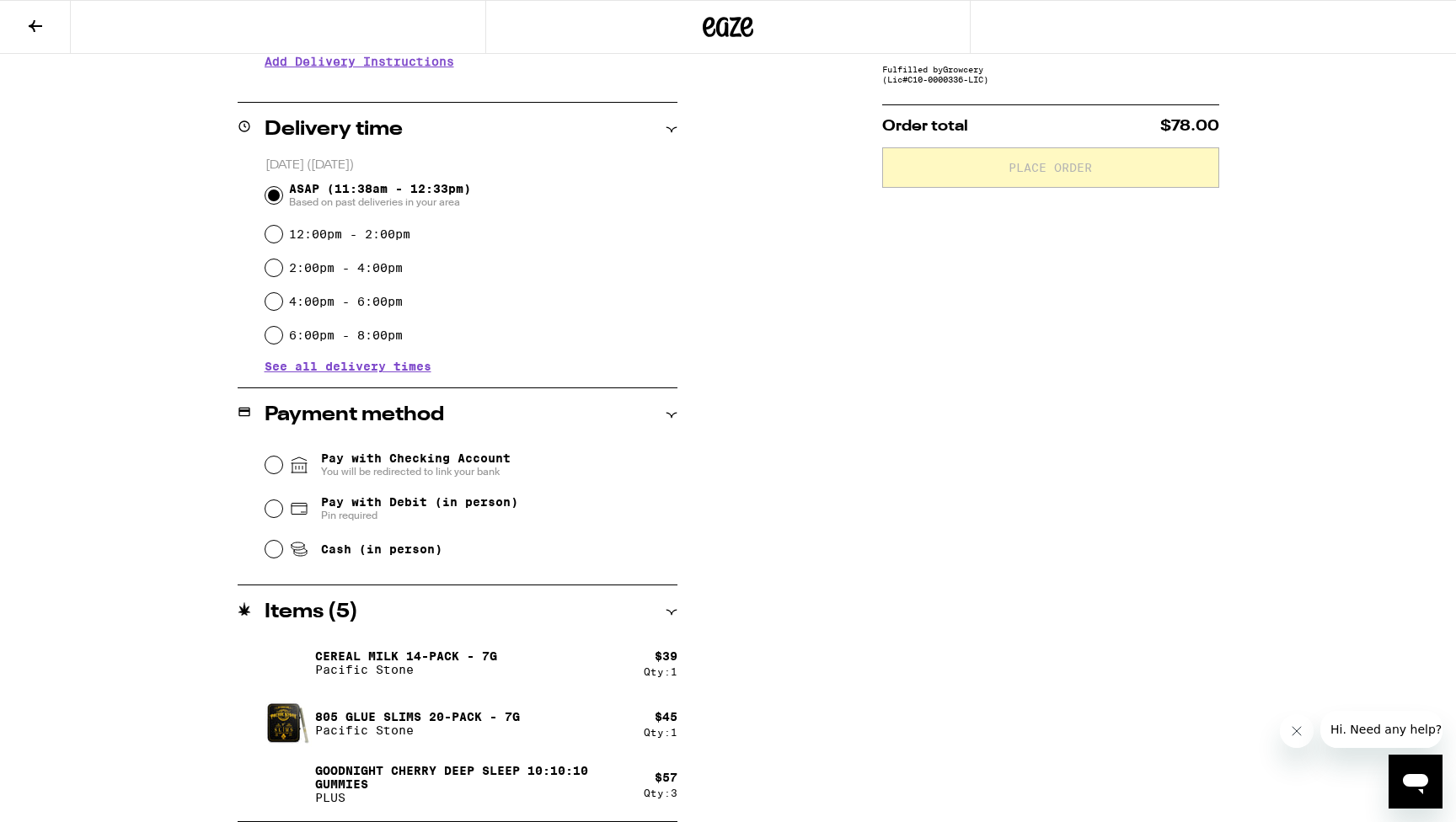
scroll to position [367, 0]
click at [369, 509] on span "Pay with Debit (in person)" at bounding box center [419, 502] width 197 height 13
click at [282, 509] on input "Pay with Debit (in person) Pin required" at bounding box center [273, 509] width 17 height 17
radio input "true"
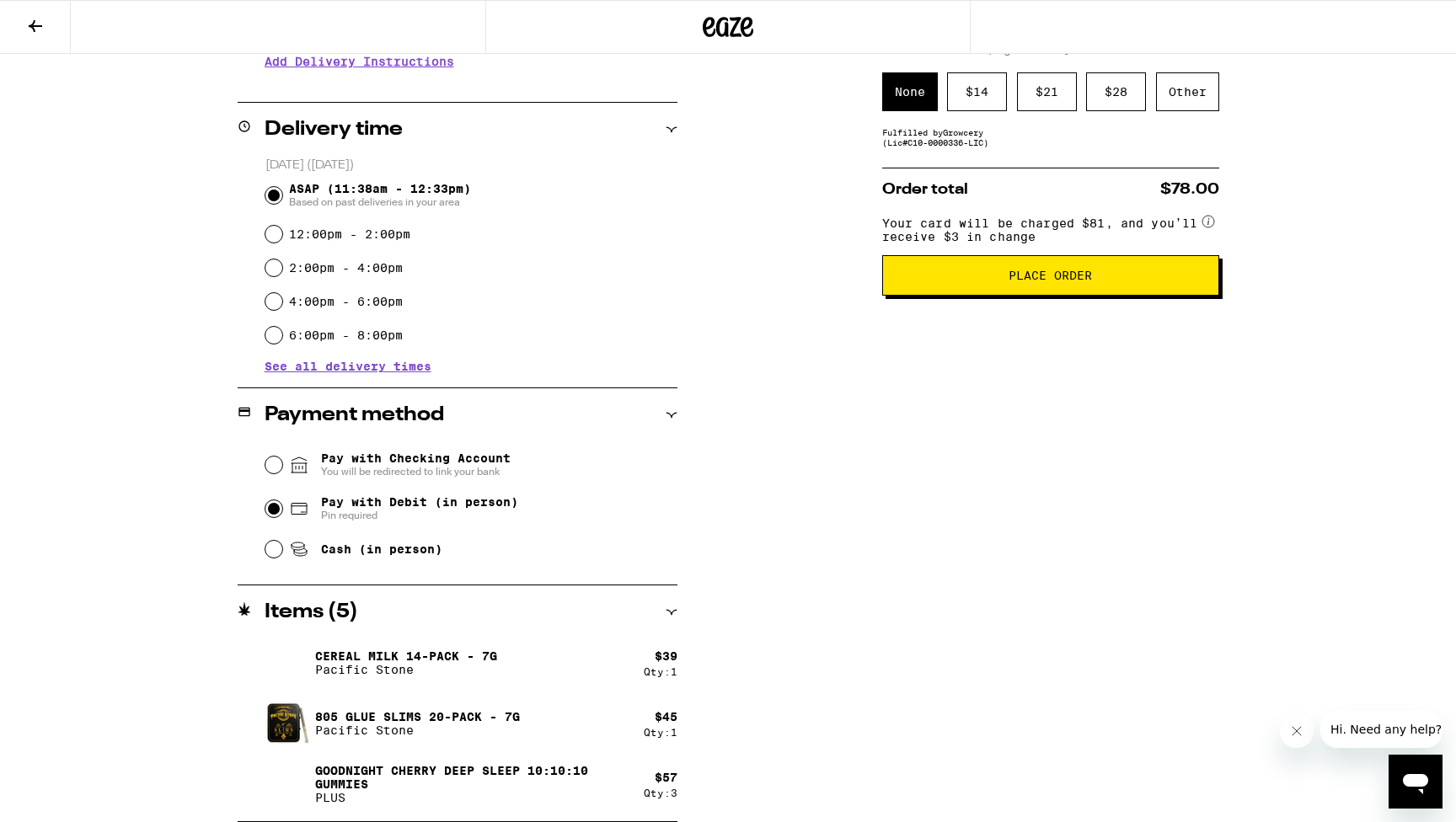
click at [953, 282] on span "Place Order" at bounding box center [1051, 275] width 308 height 12
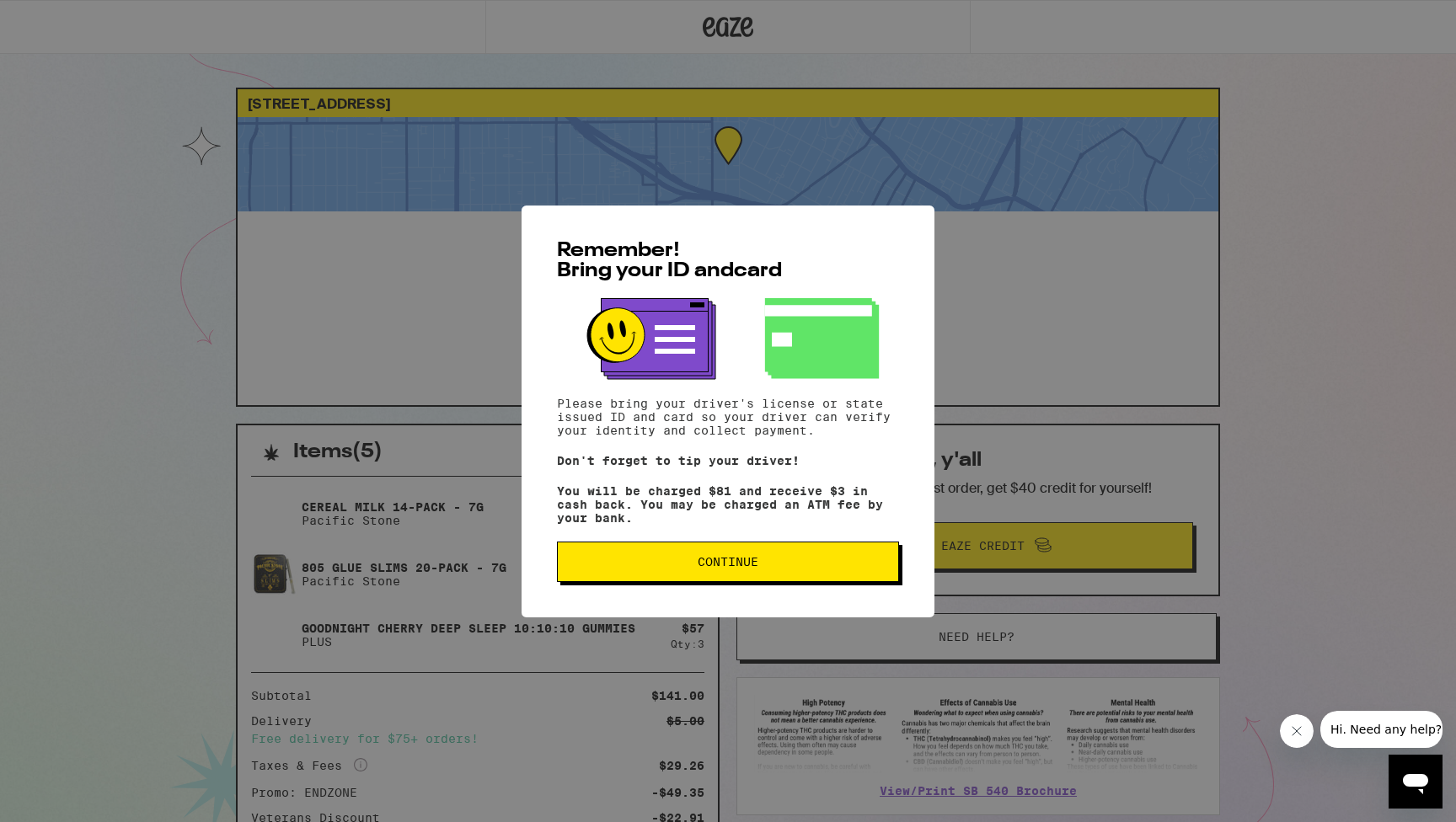
click at [715, 567] on span "Continue" at bounding box center [728, 562] width 61 height 12
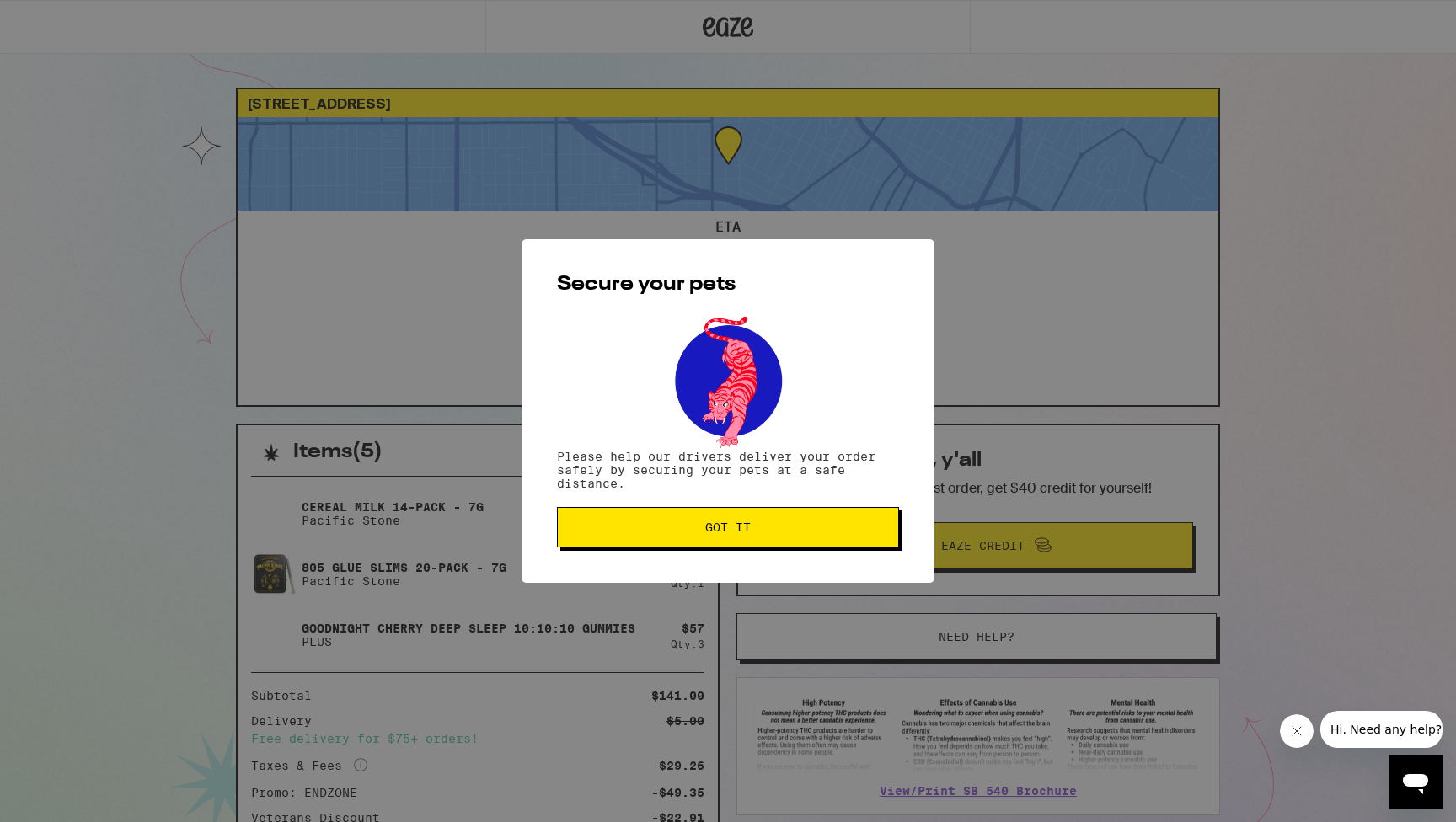
click at [714, 537] on button "Got it" at bounding box center [728, 526] width 343 height 40
